Goal: Contribute content: Add original content to the website for others to see

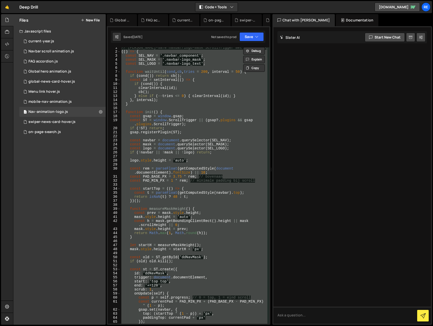
scroll to position [2, 0]
click at [256, 35] on icon "button" at bounding box center [257, 36] width 4 height 5
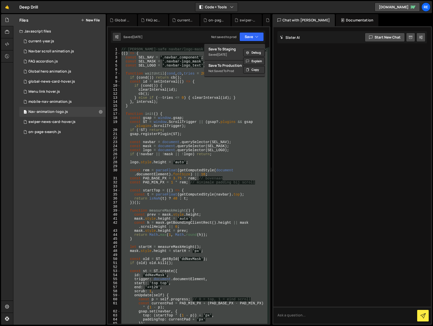
click at [214, 124] on div "// [PERSON_NAME]-safe navbar/logo-mask ScrollTrigger met min padding 1rem (( ) …" at bounding box center [193, 185] width 147 height 276
type textarea "})();"
paste textarea
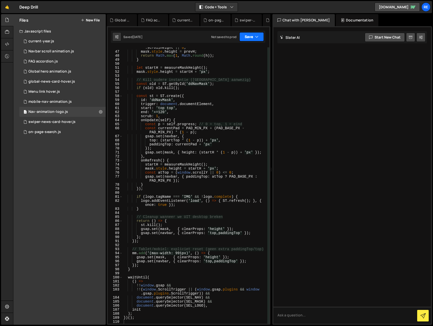
drag, startPoint x: 255, startPoint y: 32, endPoint x: 254, endPoint y: 39, distance: 6.4
click at [255, 32] on button "Save" at bounding box center [251, 36] width 24 height 9
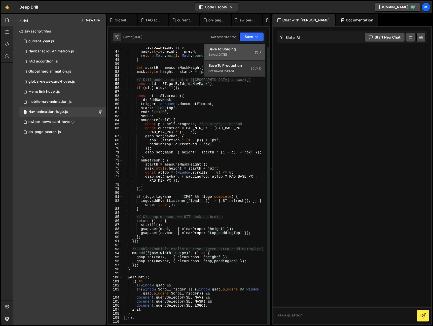
click at [227, 51] on div "Save to Staging S" at bounding box center [234, 49] width 52 height 5
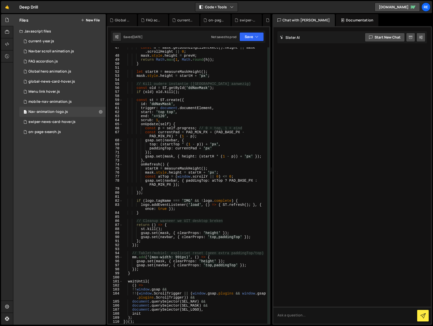
scroll to position [203, 0]
click at [209, 151] on div "const h = mask . getBoundingClientRect ( ) . height || mask . scrollHeight || 0…" at bounding box center [195, 190] width 145 height 288
type textarea "})();"
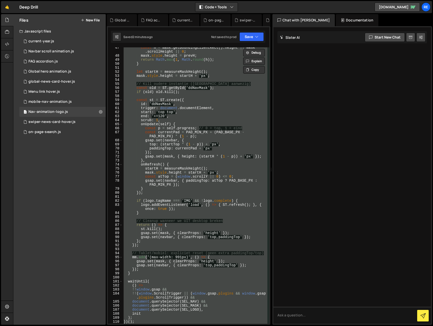
paste textarea
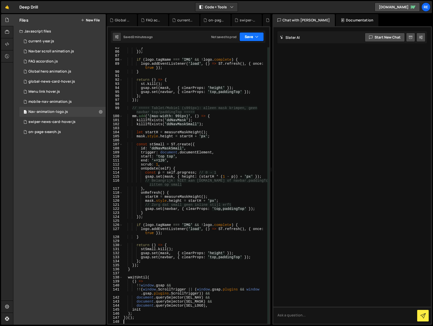
drag, startPoint x: 245, startPoint y: 31, endPoint x: 246, endPoint y: 37, distance: 6.4
click at [245, 32] on div "Saved 2 minutes ago Not saved to prod Upgrade to Edit Save Save to Staging S Sa…" at bounding box center [188, 37] width 155 height 12
click at [247, 39] on button "Save" at bounding box center [251, 36] width 24 height 9
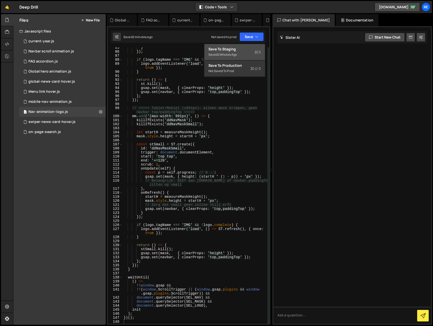
click at [248, 53] on div "Saved 2 minutes ago" at bounding box center [234, 55] width 52 height 6
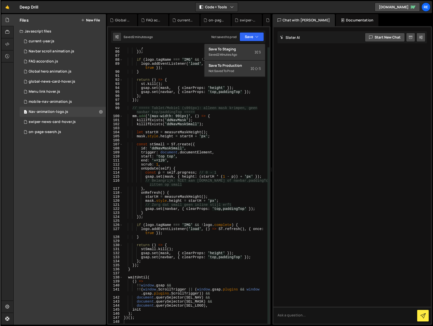
scroll to position [364, 0]
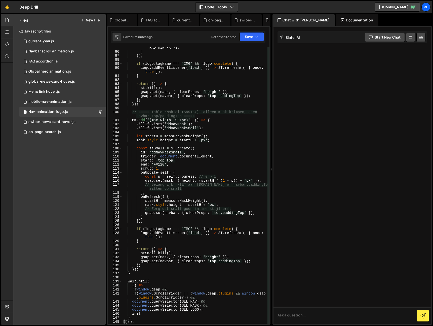
drag, startPoint x: 88, startPoint y: 22, endPoint x: 89, endPoint y: 25, distance: 3.3
click at [88, 22] on button "New File" at bounding box center [90, 20] width 19 height 4
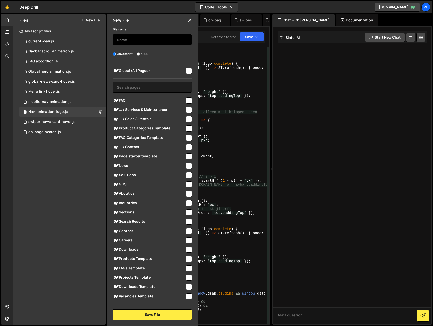
click at [144, 43] on input "text" at bounding box center [152, 39] width 79 height 11
type input "form-validation"
click at [155, 85] on input "text" at bounding box center [152, 87] width 79 height 11
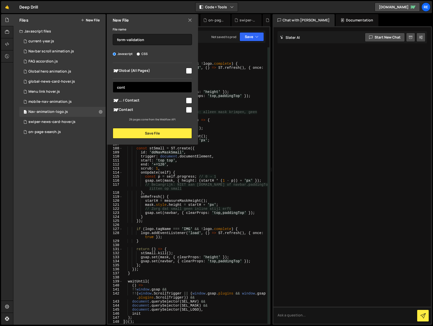
type input "cont"
drag, startPoint x: 127, startPoint y: 108, endPoint x: 131, endPoint y: 108, distance: 3.5
click at [128, 108] on span "Contact" at bounding box center [149, 110] width 72 height 6
checkbox input "true"
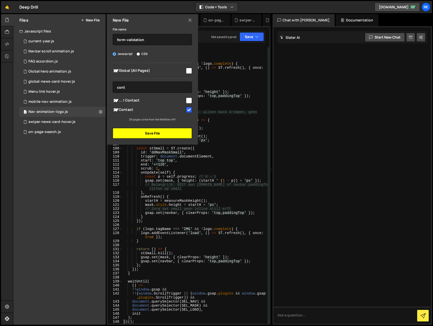
click at [144, 135] on button "Save File" at bounding box center [152, 133] width 79 height 11
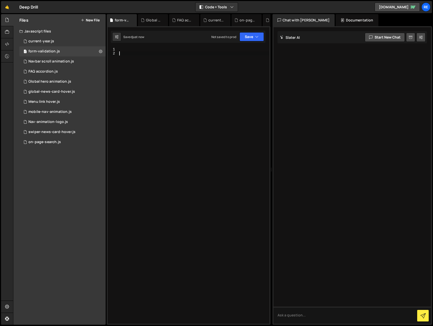
click at [147, 135] on div at bounding box center [193, 189] width 151 height 284
paste textarea "});"
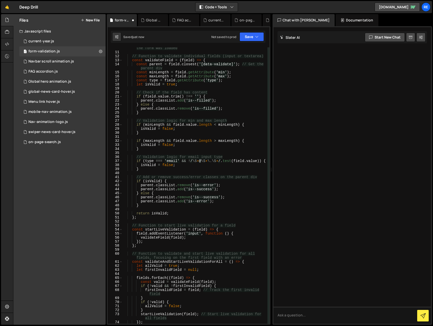
scroll to position [0, 0]
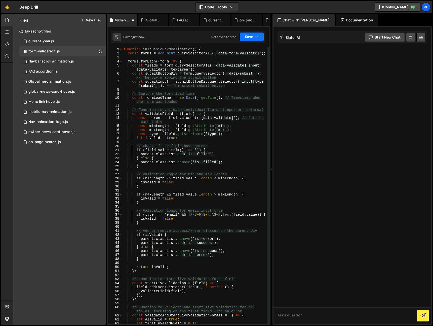
click at [253, 36] on button "Save" at bounding box center [252, 36] width 24 height 9
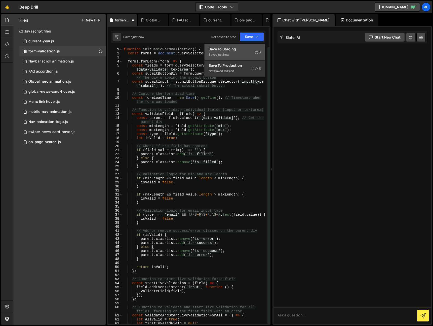
click at [252, 48] on div "Save to Staging S" at bounding box center [235, 49] width 52 height 5
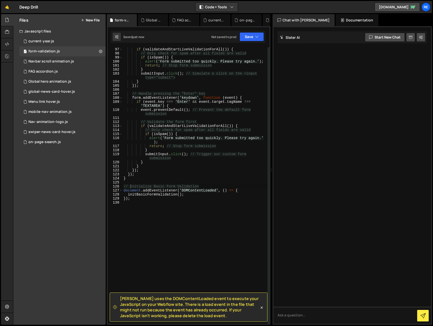
scroll to position [428, 0]
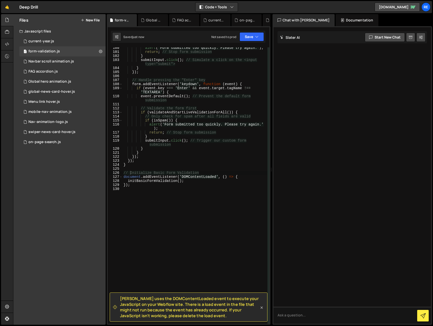
click at [263, 310] on div "[PERSON_NAME] uses the DOMContentLoaded event to execute your JavaScript on you…" at bounding box center [189, 306] width 158 height 29
click at [248, 42] on div "Saved 6 minutes ago Not saved to prod Upgrade to Edit Save Save to Staging S Sa…" at bounding box center [188, 37] width 155 height 12
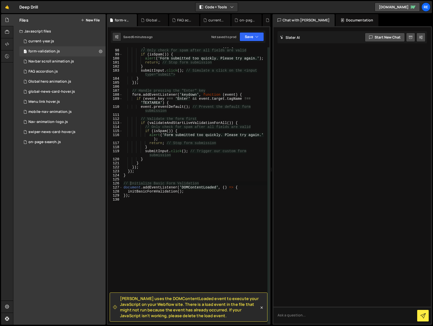
scroll to position [410, 0]
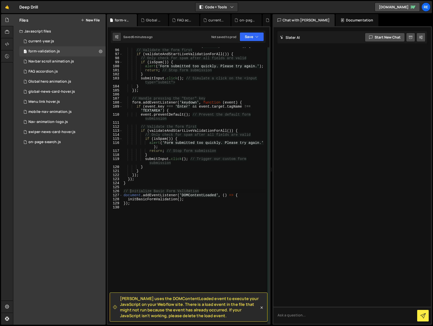
click at [6, 73] on div at bounding box center [7, 169] width 12 height 311
click at [39, 58] on div "1 Navbar scroll animation.js 0" at bounding box center [62, 61] width 86 height 10
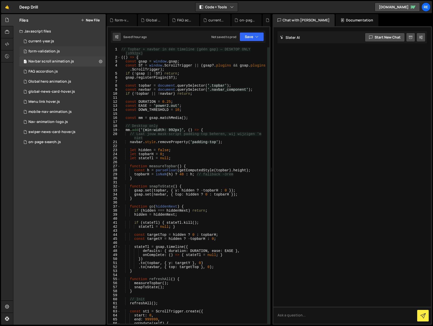
click at [45, 51] on div "form-validation.js" at bounding box center [43, 51] width 31 height 5
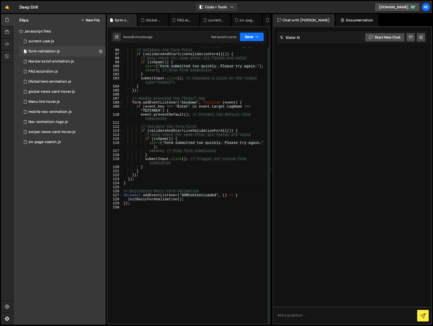
click at [245, 36] on button "Save" at bounding box center [252, 36] width 24 height 9
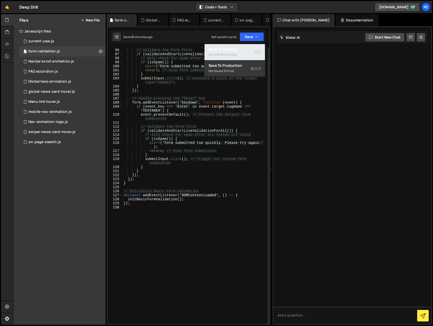
click at [239, 50] on div "Save to Staging S" at bounding box center [235, 49] width 52 height 5
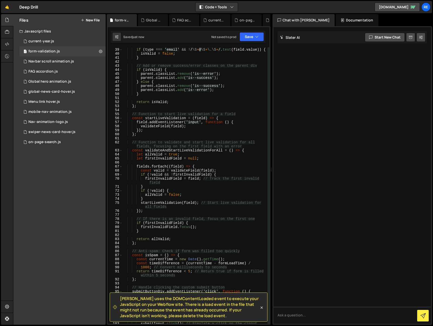
scroll to position [151, 0]
click at [212, 110] on div "// Validation logic for email input type if ( type === 'email' && ! / \S + @ \S…" at bounding box center [195, 188] width 145 height 288
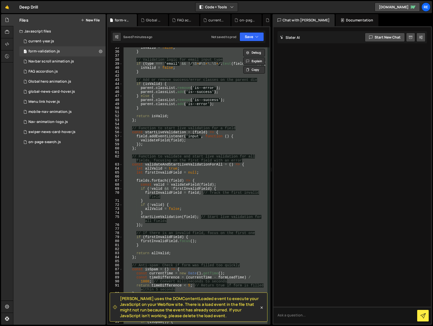
click at [165, 121] on div "isValid = false ; } // Validation logic for email input type if ( type === 'ema…" at bounding box center [195, 188] width 145 height 284
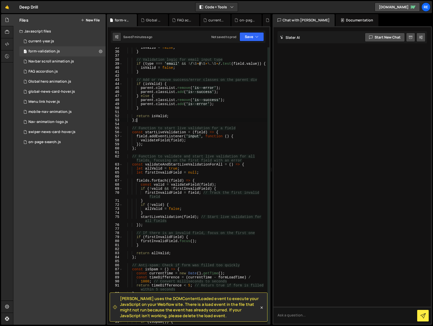
type textarea "});"
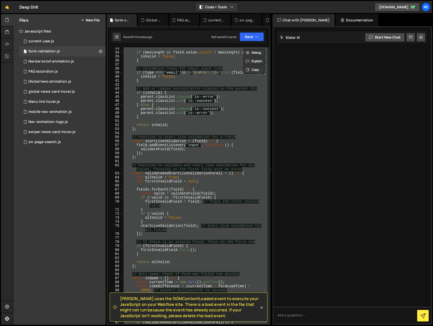
scroll to position [141, 0]
click at [260, 308] on icon at bounding box center [261, 307] width 5 height 5
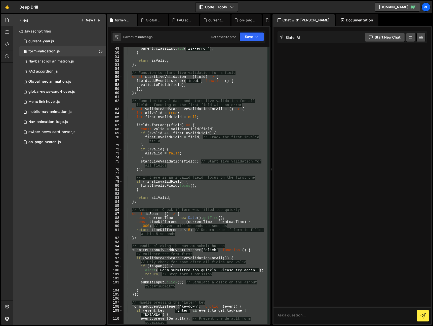
scroll to position [217, 0]
